Goal: Information Seeking & Learning: Learn about a topic

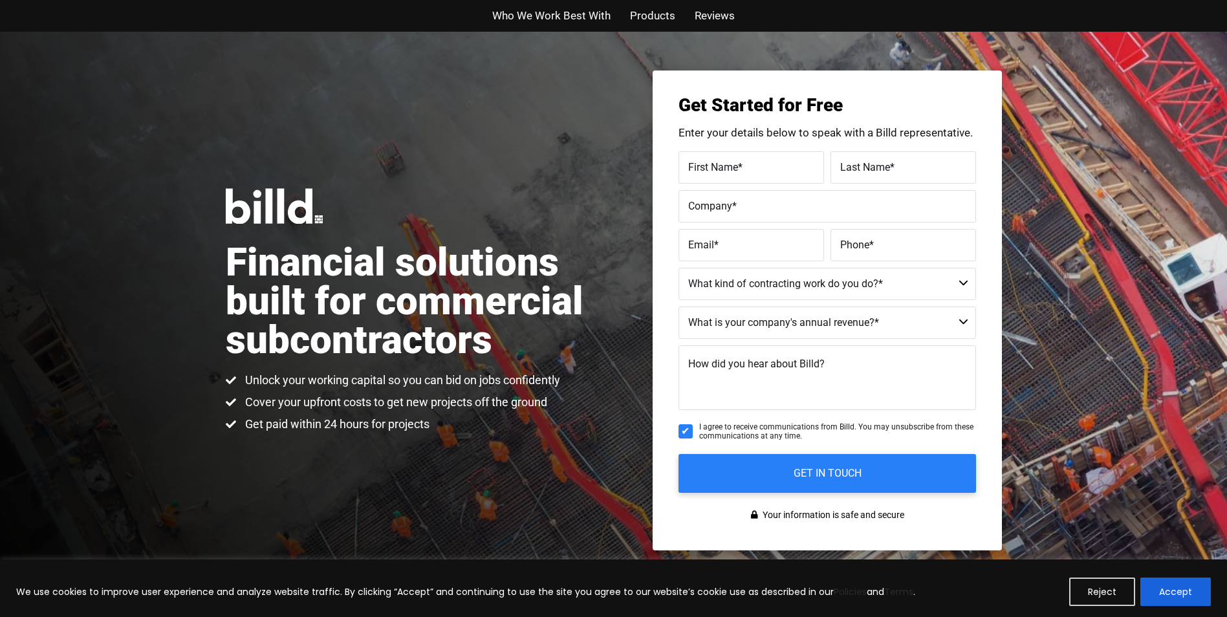
click at [541, 354] on h1 "Financial solutions built for commercial subcontractors" at bounding box center [420, 301] width 388 height 116
click at [760, 278] on select "Commercial Commercial and Residential Residential Not a Contractor" at bounding box center [828, 284] width 298 height 32
drag, startPoint x: 743, startPoint y: 12, endPoint x: 726, endPoint y: 26, distance: 22.0
click at [726, 26] on div "Who We Work Best With Products Reviews" at bounding box center [613, 16] width 737 height 32
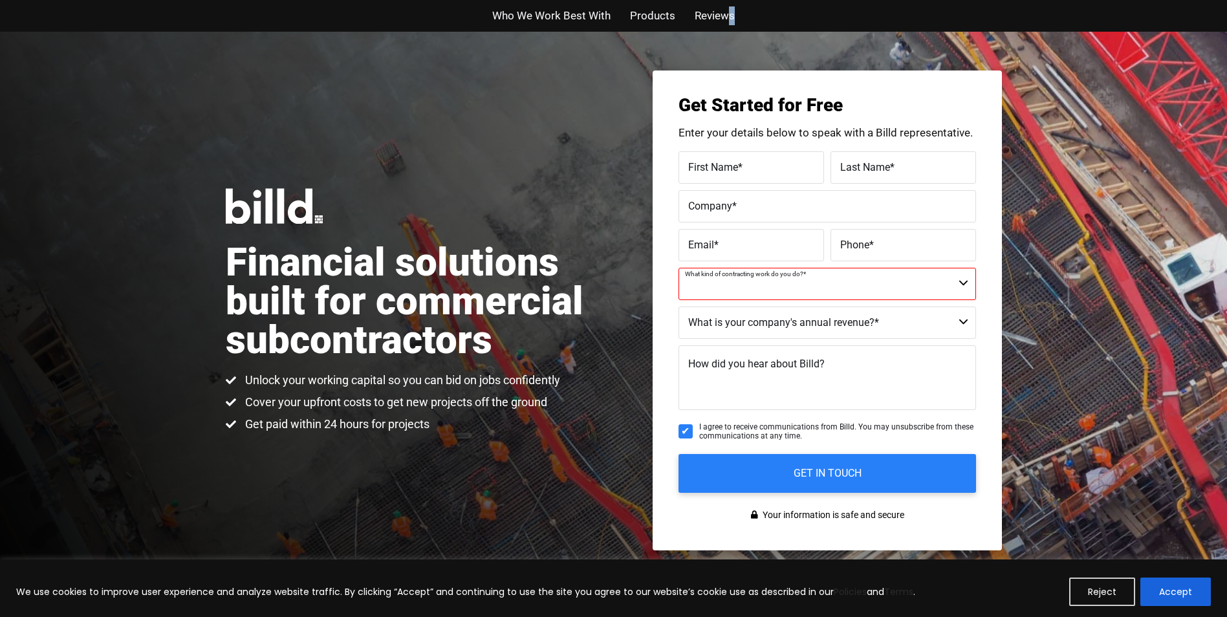
drag, startPoint x: 726, startPoint y: 26, endPoint x: 712, endPoint y: 16, distance: 17.6
click at [712, 16] on span "Reviews" at bounding box center [715, 15] width 40 height 19
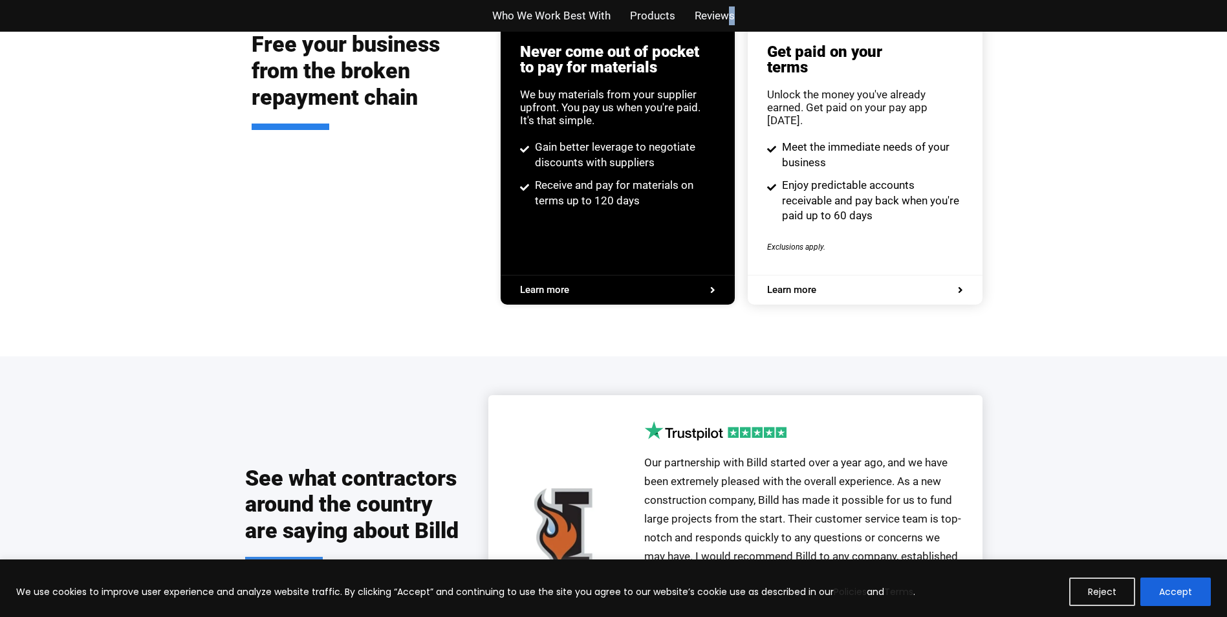
scroll to position [2846, 0]
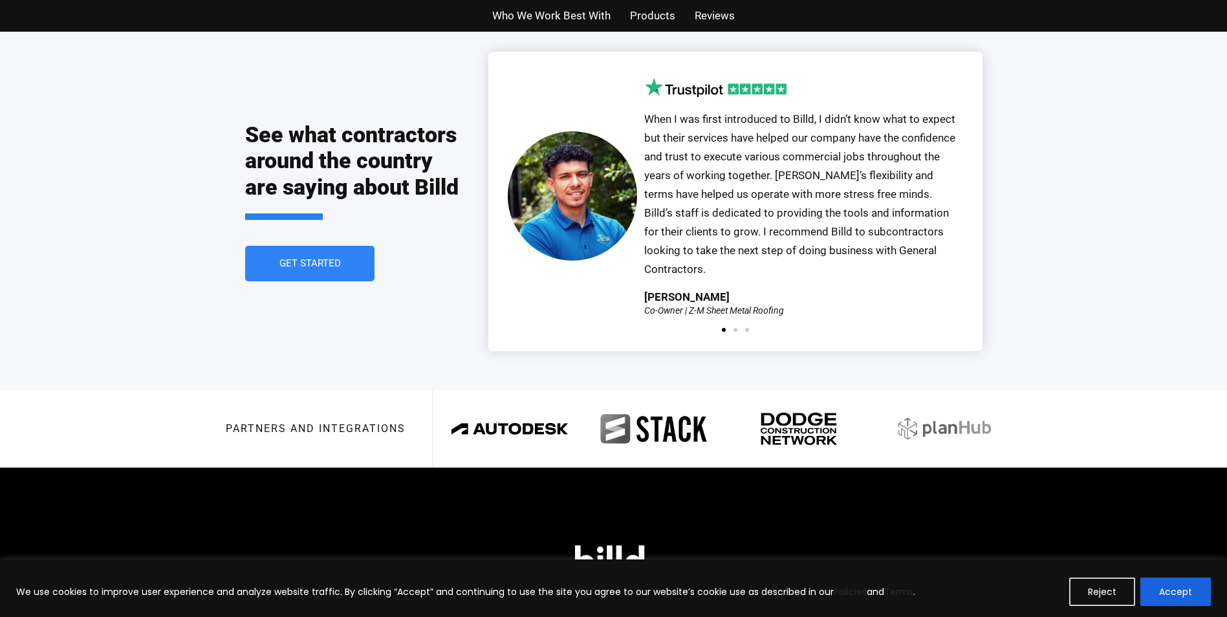
click at [677, 17] on ul "Who We Work Best With Products Reviews" at bounding box center [613, 15] width 757 height 19
click at [656, 15] on span "Products" at bounding box center [652, 15] width 45 height 19
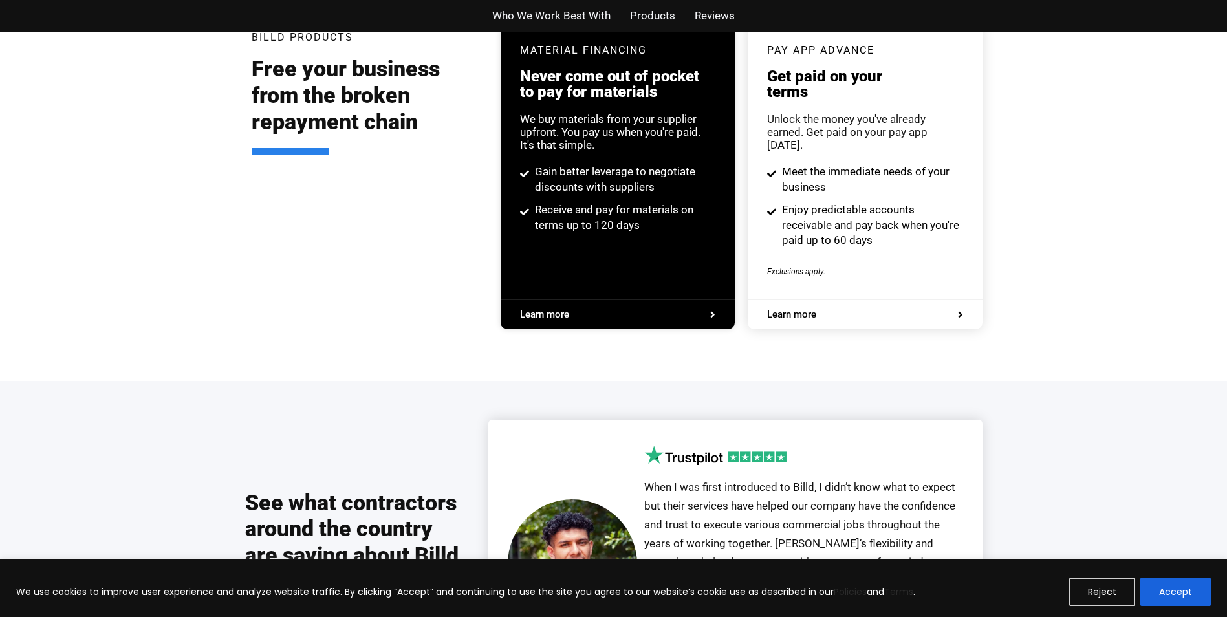
scroll to position [2465, 0]
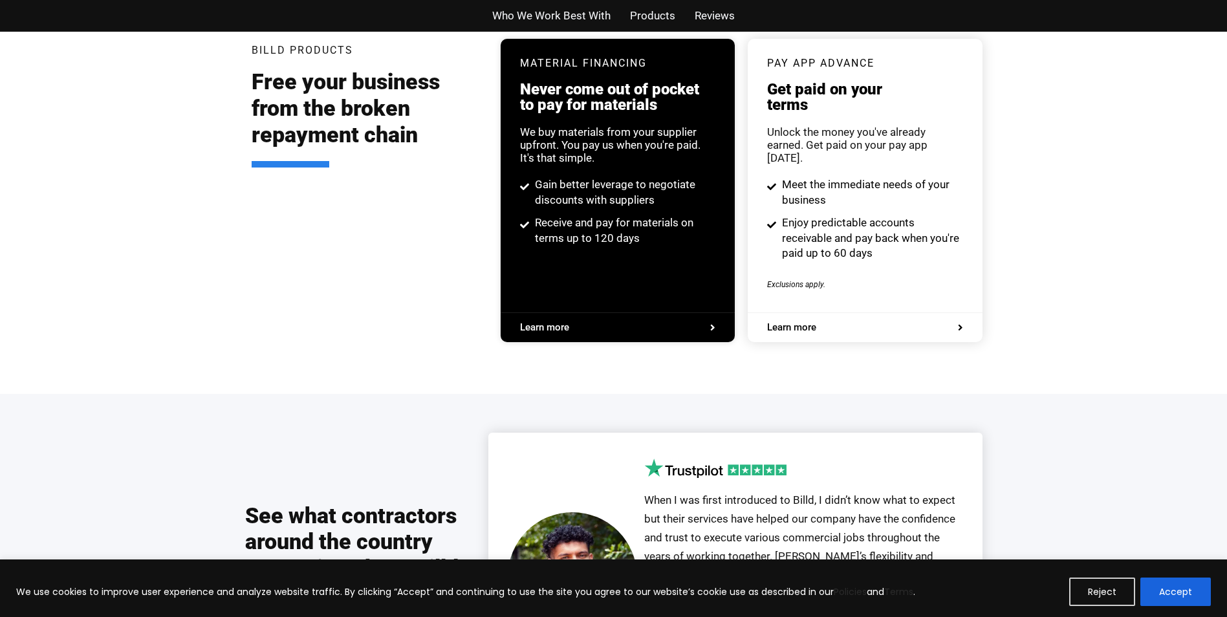
click at [561, 10] on span "Who We Work Best With" at bounding box center [551, 15] width 118 height 19
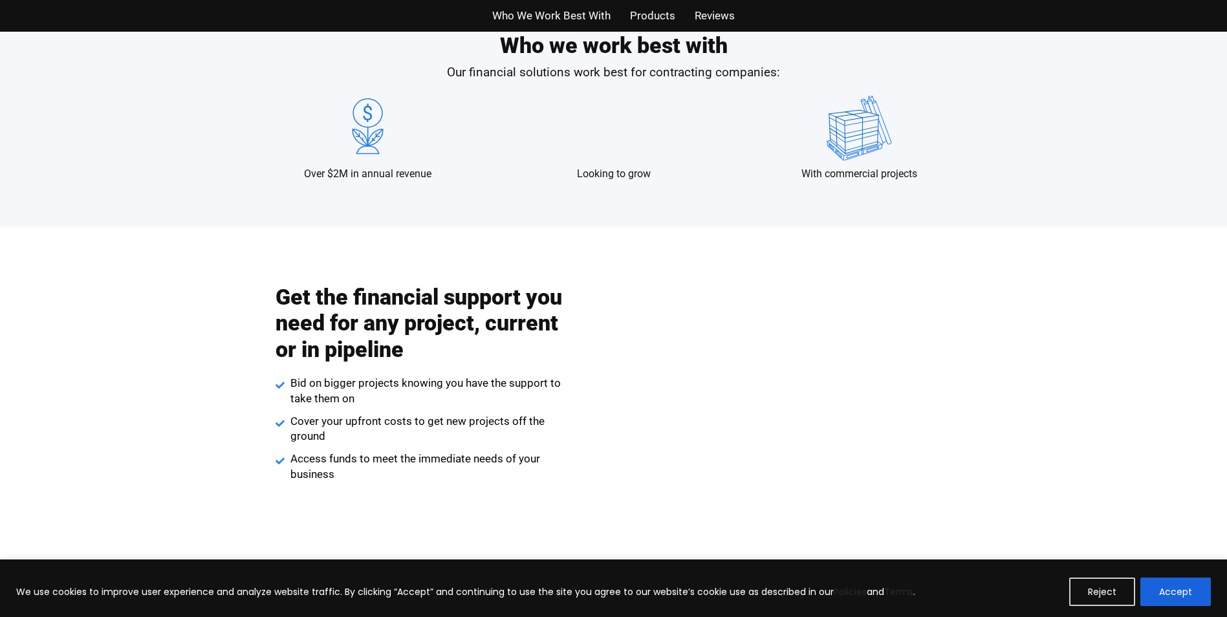
scroll to position [1251, 0]
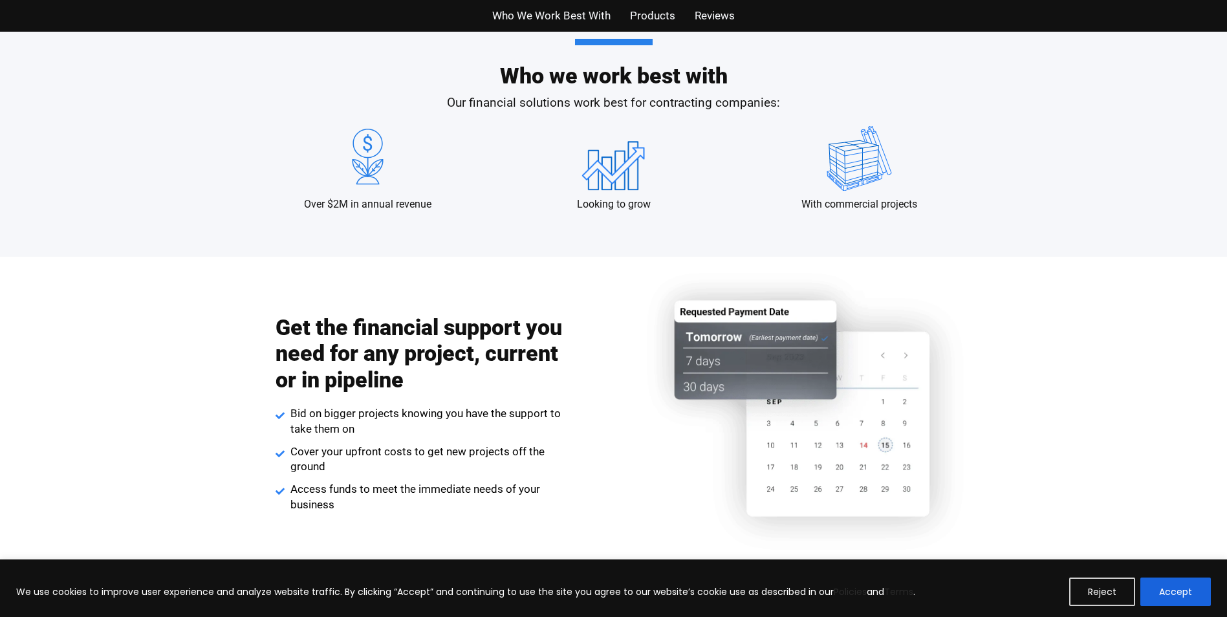
click at [631, 21] on span "Products" at bounding box center [652, 15] width 45 height 19
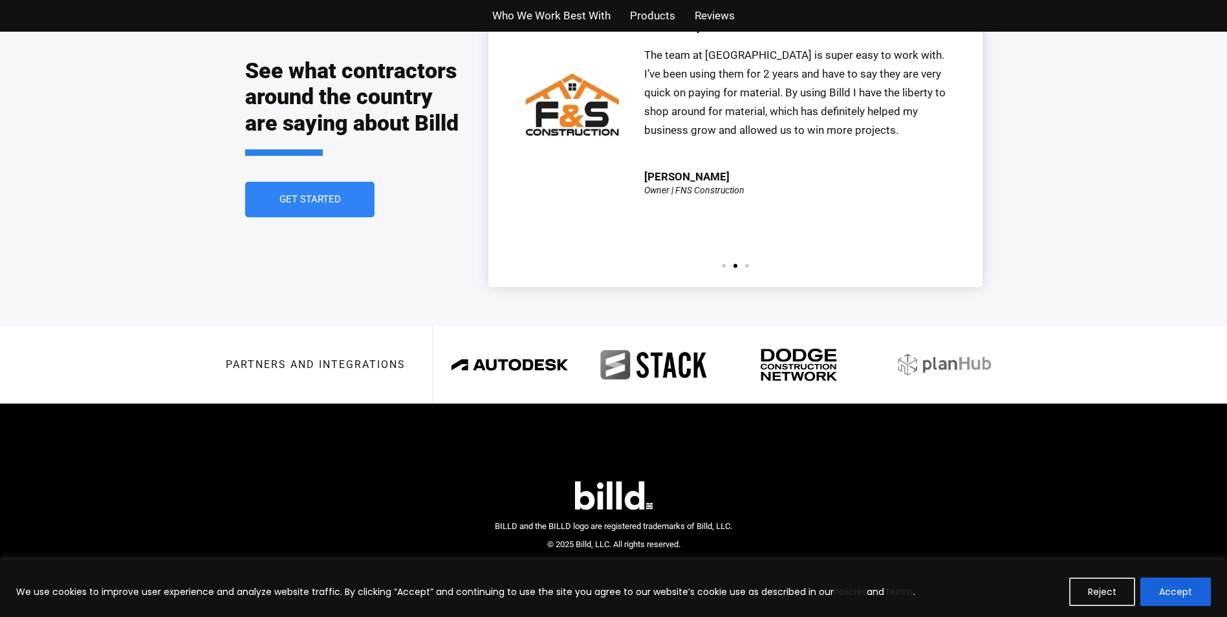
scroll to position [2912, 0]
